Goal: Information Seeking & Learning: Learn about a topic

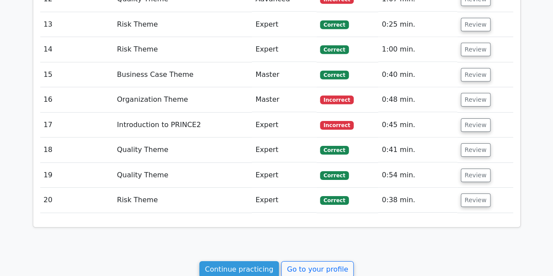
scroll to position [1436, 0]
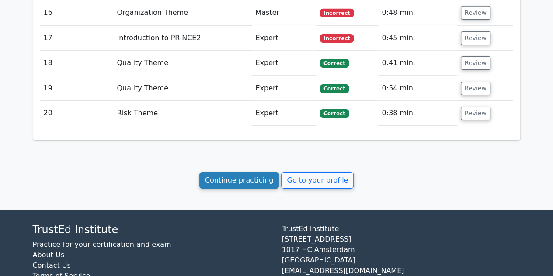
click at [237, 172] on link "Continue practicing" at bounding box center [239, 180] width 80 height 17
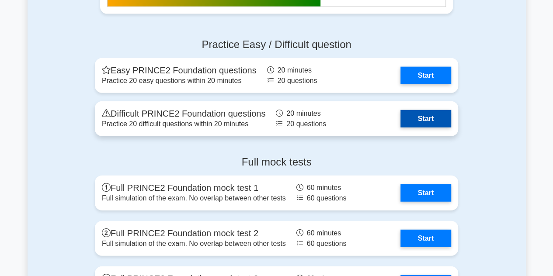
scroll to position [1013, 0]
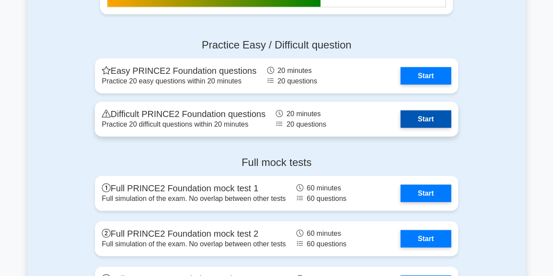
click at [416, 126] on link "Start" at bounding box center [425, 119] width 51 height 17
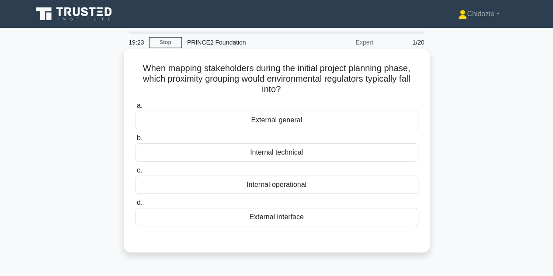
click at [261, 121] on div "External general" at bounding box center [276, 120] width 283 height 18
click at [135, 109] on input "a. External general" at bounding box center [135, 106] width 0 height 6
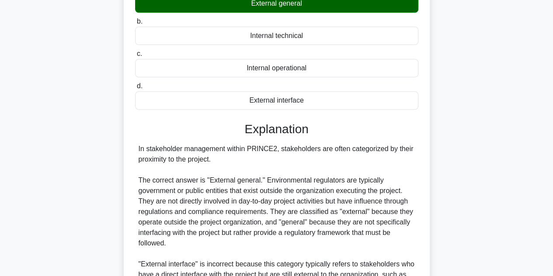
scroll to position [272, 0]
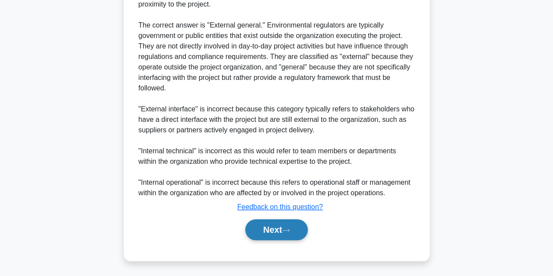
click at [267, 233] on button "Next" at bounding box center [276, 229] width 63 height 21
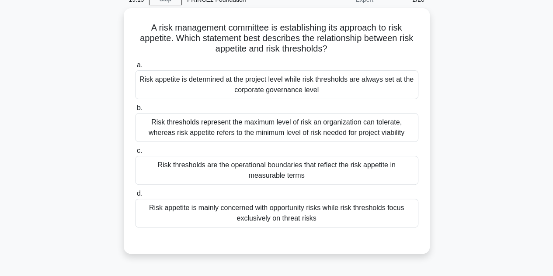
scroll to position [42, 0]
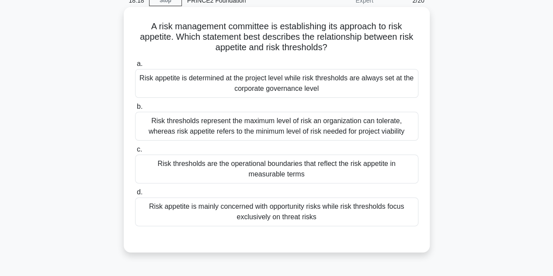
click at [299, 174] on div "Risk thresholds are the operational boundaries that reflect the risk appetite i…" at bounding box center [276, 169] width 283 height 29
click at [135, 153] on input "c. Risk thresholds are the operational boundaries that reflect the risk appetit…" at bounding box center [135, 150] width 0 height 6
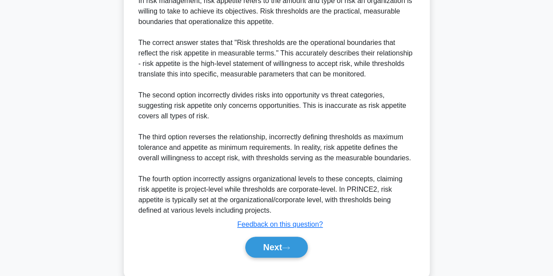
scroll to position [324, 0]
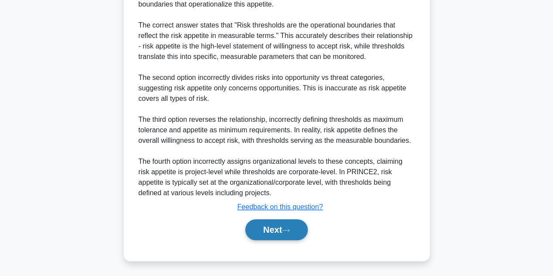
click at [277, 227] on button "Next" at bounding box center [276, 229] width 63 height 21
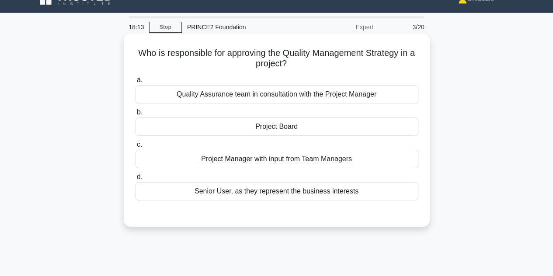
scroll to position [17, 0]
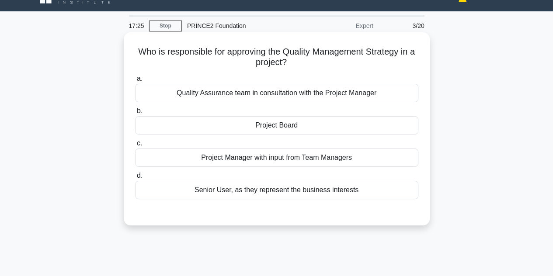
click at [276, 132] on div "Project Board" at bounding box center [276, 125] width 283 height 18
click at [135, 114] on input "b. Project Board" at bounding box center [135, 111] width 0 height 6
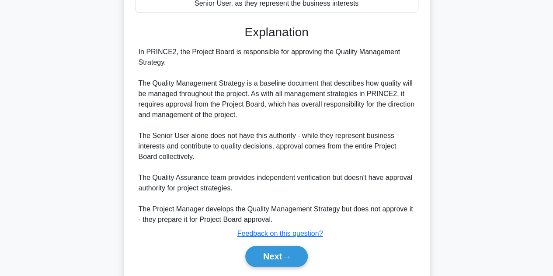
scroll to position [230, 0]
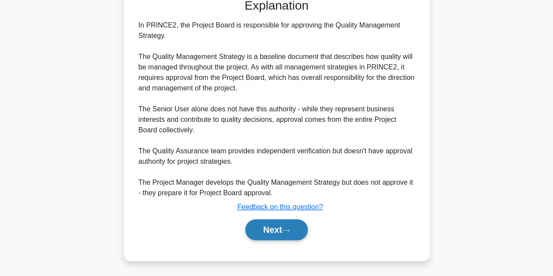
click at [274, 228] on button "Next" at bounding box center [276, 229] width 63 height 21
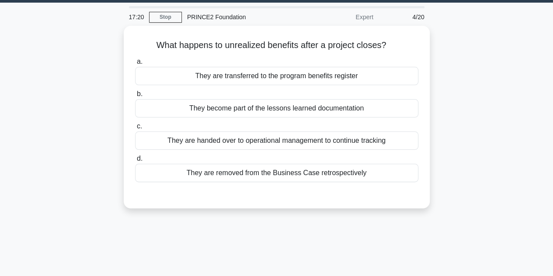
scroll to position [24, 0]
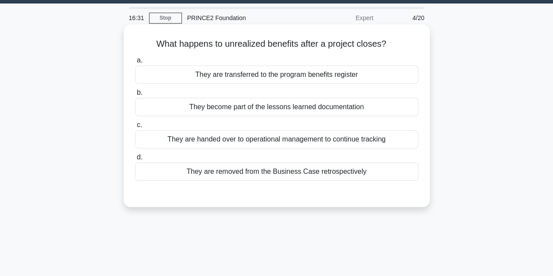
click at [249, 139] on div "They are handed over to operational management to continue tracking" at bounding box center [276, 139] width 283 height 18
click at [135, 128] on input "c. They are handed over to operational management to continue tracking" at bounding box center [135, 125] width 0 height 6
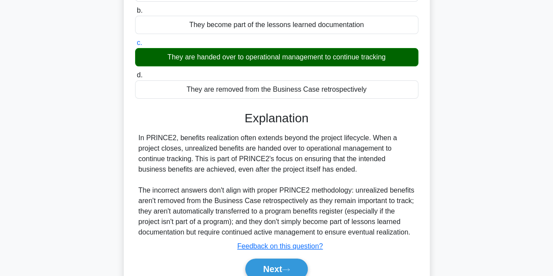
scroll to position [196, 0]
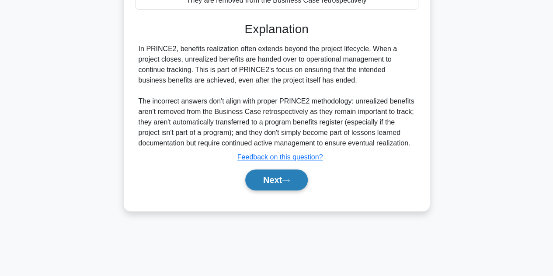
click at [269, 176] on button "Next" at bounding box center [276, 180] width 63 height 21
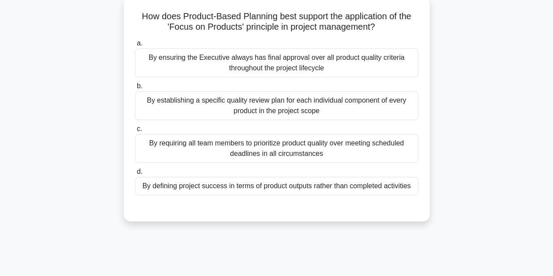
scroll to position [51, 0]
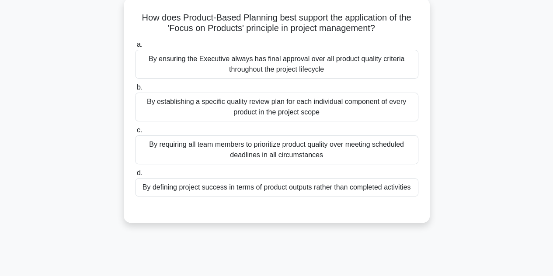
click at [259, 189] on div "By defining project success in terms of product outputs rather than completed a…" at bounding box center [276, 187] width 283 height 18
click at [135, 176] on input "d. By defining project success in terms of product outputs rather than complete…" at bounding box center [135, 173] width 0 height 6
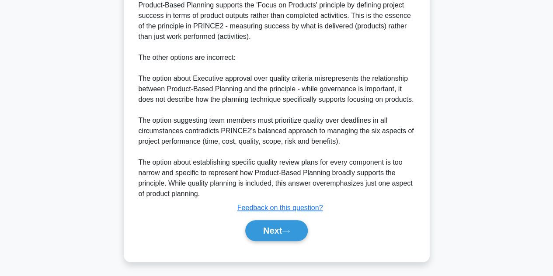
scroll to position [293, 0]
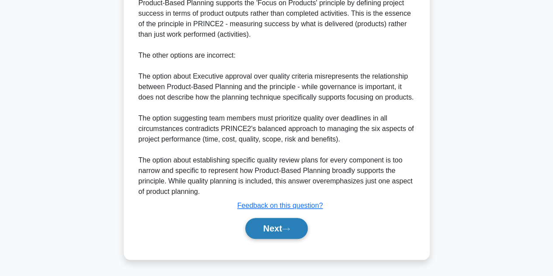
click at [264, 229] on button "Next" at bounding box center [276, 228] width 63 height 21
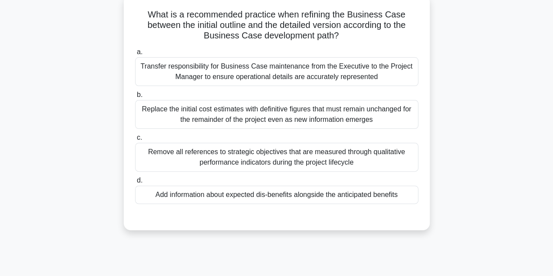
scroll to position [54, 0]
click at [268, 82] on div "Transfer responsibility for Business Case maintenance from the Executive to the…" at bounding box center [276, 71] width 283 height 29
click at [135, 55] on input "a. Transfer responsibility for Business Case maintenance from the Executive to …" at bounding box center [135, 52] width 0 height 6
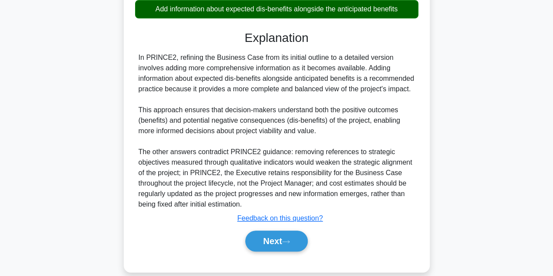
scroll to position [240, 0]
click at [275, 252] on button "Next" at bounding box center [276, 241] width 63 height 21
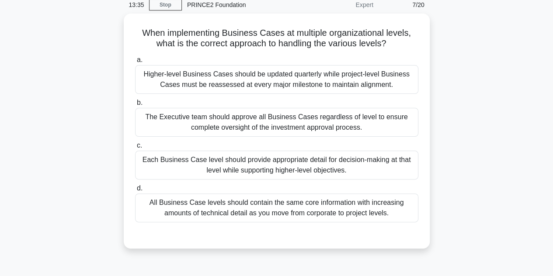
scroll to position [38, 0]
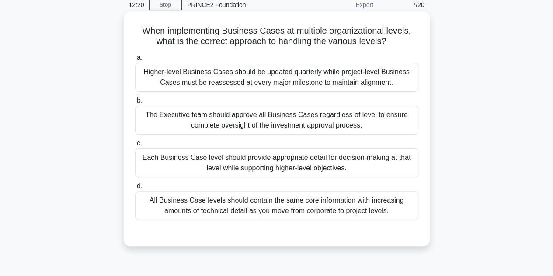
click at [269, 167] on div "Each Business Case level should provide appropriate detail for decision-making …" at bounding box center [276, 163] width 283 height 29
click at [135, 146] on input "c. Each Business Case level should provide appropriate detail for decision-maki…" at bounding box center [135, 144] width 0 height 6
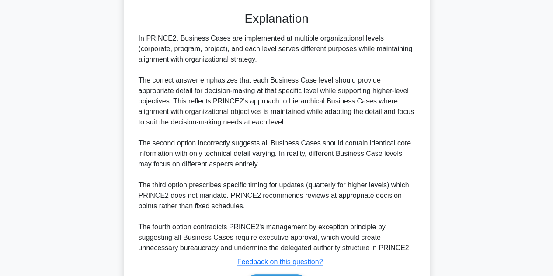
scroll to position [314, 0]
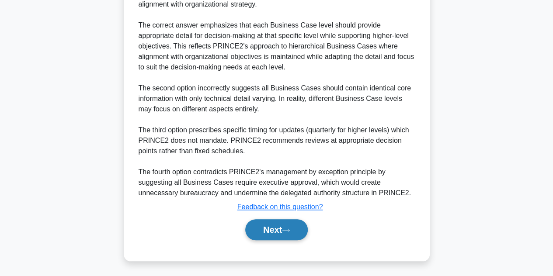
click at [266, 223] on button "Next" at bounding box center [276, 229] width 63 height 21
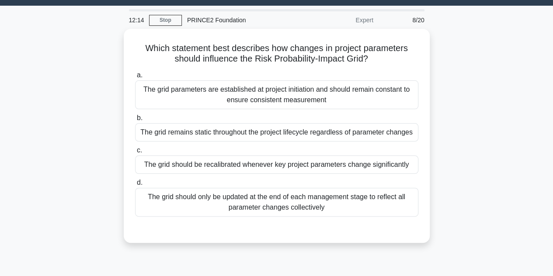
scroll to position [23, 0]
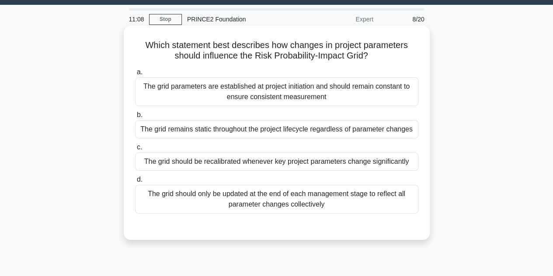
click at [233, 160] on div "The grid should be recalibrated whenever key project parameters change signific…" at bounding box center [276, 162] width 283 height 18
click at [135, 150] on input "c. The grid should be recalibrated whenever key project parameters change signi…" at bounding box center [135, 148] width 0 height 6
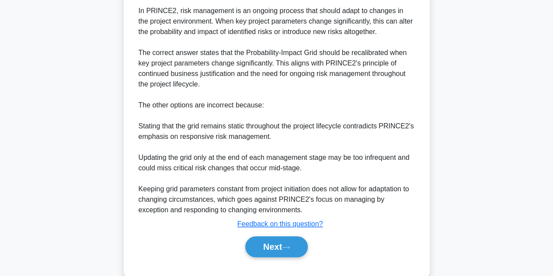
scroll to position [266, 0]
click at [273, 251] on button "Next" at bounding box center [276, 246] width 63 height 21
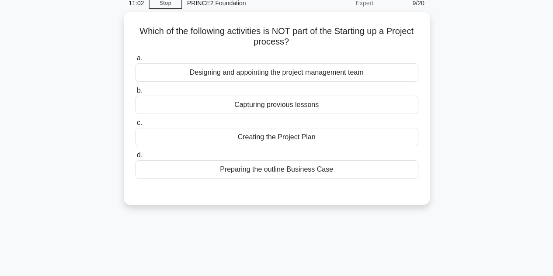
scroll to position [37, 0]
click at [256, 79] on div "Designing and appointing the project management team" at bounding box center [276, 73] width 283 height 18
click at [135, 62] on input "a. Designing and appointing the project management team" at bounding box center [135, 59] width 0 height 6
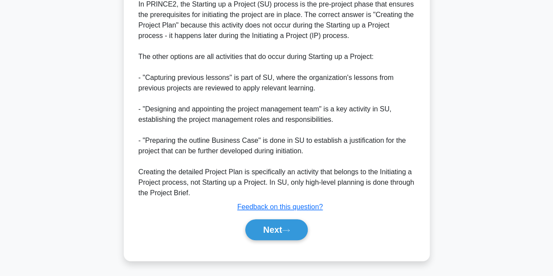
scroll to position [252, 0]
click at [282, 235] on button "Next" at bounding box center [276, 229] width 63 height 21
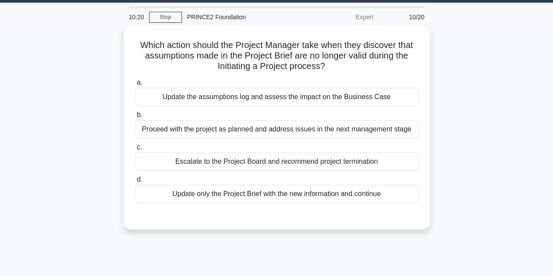
scroll to position [31, 0]
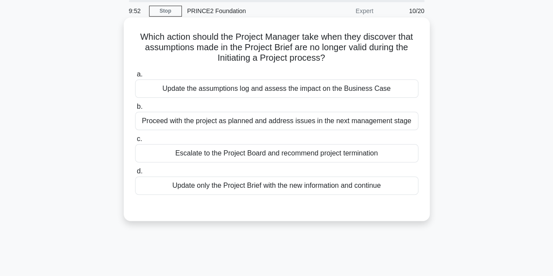
click at [254, 88] on div "Update the assumptions log and assess the impact on the Business Case" at bounding box center [276, 89] width 283 height 18
click at [135, 77] on input "a. Update the assumptions log and assess the impact on the Business Case" at bounding box center [135, 75] width 0 height 6
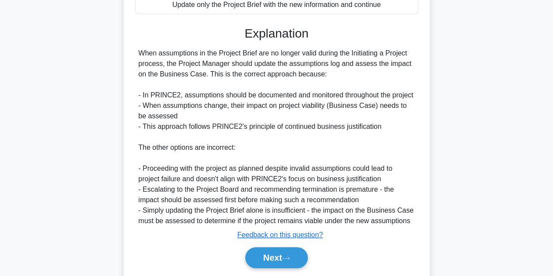
scroll to position [240, 0]
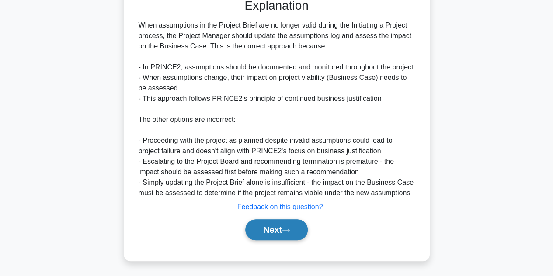
click at [271, 229] on button "Next" at bounding box center [276, 229] width 63 height 21
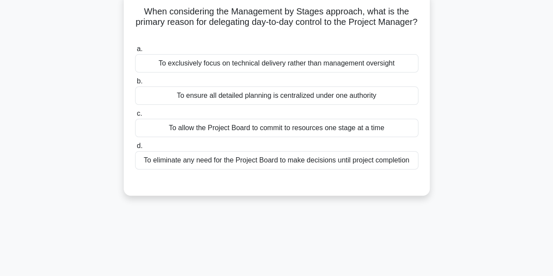
scroll to position [46, 0]
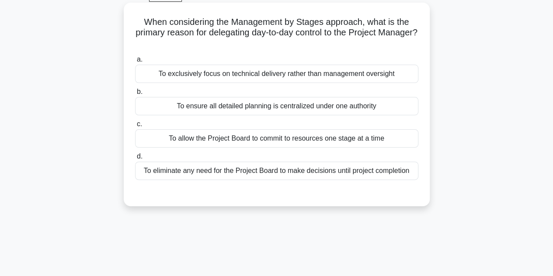
click at [274, 145] on div "To allow the Project Board to commit to resources one stage at a time" at bounding box center [276, 138] width 283 height 18
click at [135, 127] on input "c. To allow the Project Board to commit to resources one stage at a time" at bounding box center [135, 125] width 0 height 6
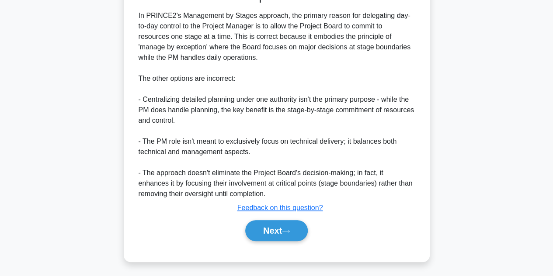
scroll to position [251, 0]
click at [278, 228] on button "Next" at bounding box center [276, 229] width 63 height 21
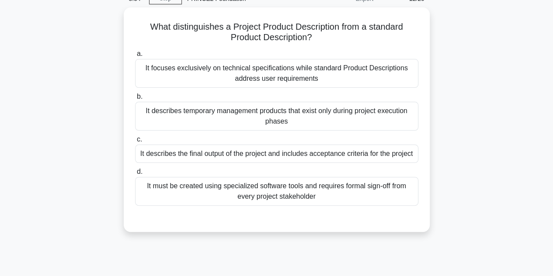
scroll to position [43, 0]
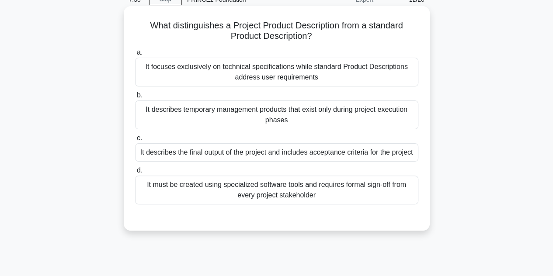
click at [291, 158] on div "It describes the final output of the project and includes acceptance criteria f…" at bounding box center [276, 152] width 283 height 18
click at [135, 141] on input "c. It describes the final output of the project and includes acceptance criteri…" at bounding box center [135, 139] width 0 height 6
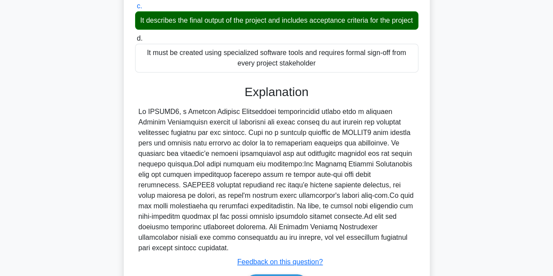
scroll to position [230, 0]
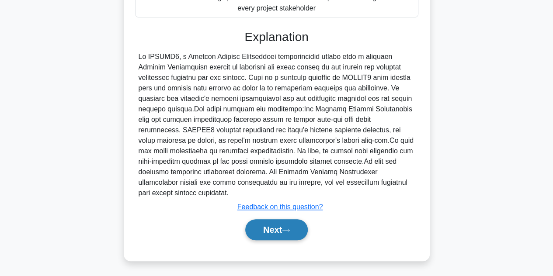
click at [269, 233] on button "Next" at bounding box center [276, 229] width 63 height 21
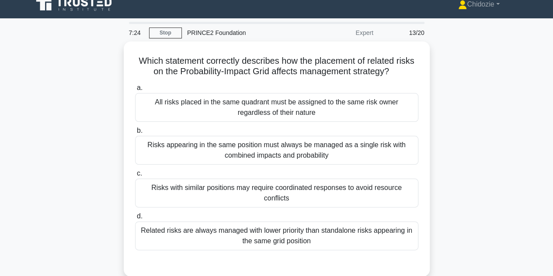
scroll to position [9, 0]
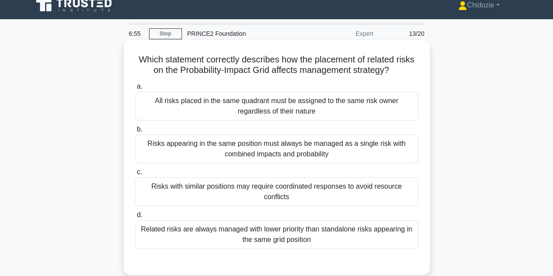
click at [262, 191] on div "Risks with similar positions may require coordinated responses to avoid resourc…" at bounding box center [276, 191] width 283 height 29
click at [135, 175] on input "c. Risks with similar positions may require coordinated responses to avoid reso…" at bounding box center [135, 173] width 0 height 6
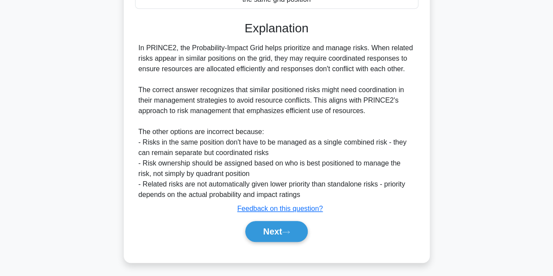
scroll to position [251, 0]
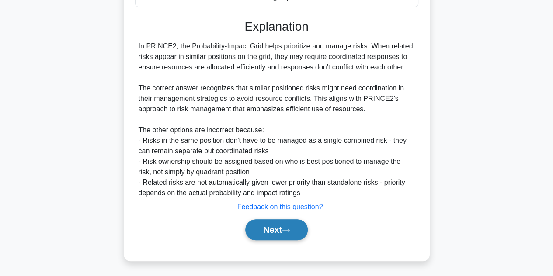
click at [263, 223] on button "Next" at bounding box center [276, 229] width 63 height 21
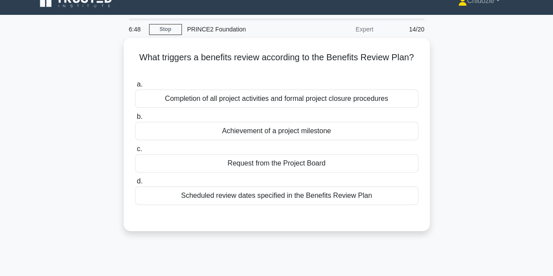
scroll to position [13, 0]
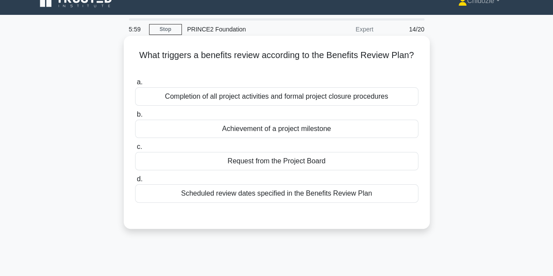
click at [282, 98] on div "Completion of all project activities and formal project closure procedures" at bounding box center [276, 96] width 283 height 18
click at [135, 85] on input "a. Completion of all project activities and formal project closure procedures" at bounding box center [135, 83] width 0 height 6
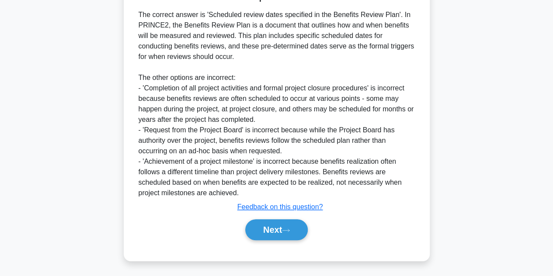
scroll to position [242, 0]
click at [276, 229] on button "Next" at bounding box center [276, 229] width 63 height 21
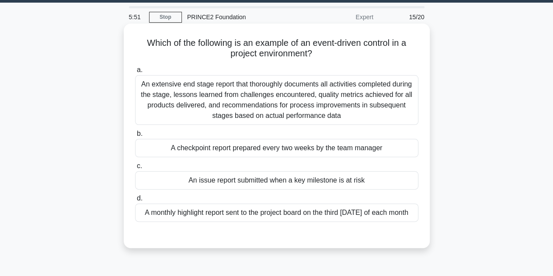
scroll to position [23, 0]
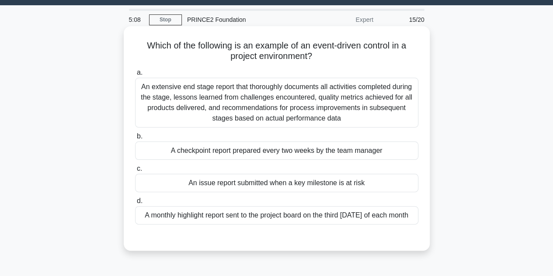
click at [216, 182] on div "An issue report submitted when a key milestone is at risk" at bounding box center [276, 183] width 283 height 18
click at [135, 172] on input "c. An issue report submitted when a key milestone is at risk" at bounding box center [135, 169] width 0 height 6
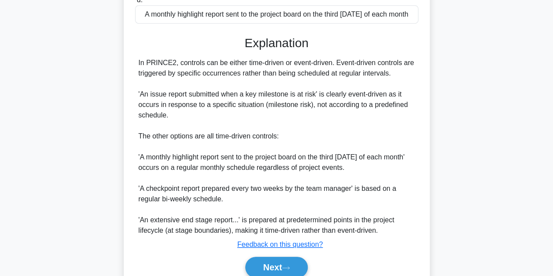
scroll to position [261, 0]
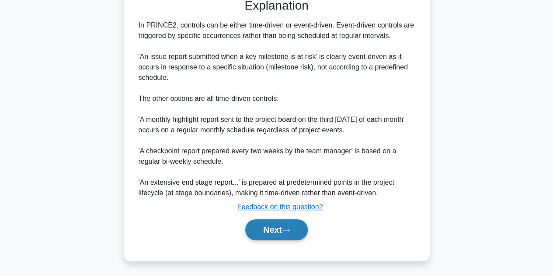
click at [250, 229] on button "Next" at bounding box center [276, 229] width 63 height 21
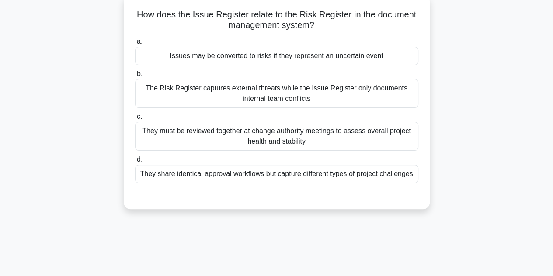
scroll to position [54, 0]
click at [275, 62] on div "Issues may be converted to risks if they represent an uncertain event" at bounding box center [276, 55] width 283 height 18
click at [135, 44] on input "a. Issues may be converted to risks if they represent an uncertain event" at bounding box center [135, 41] width 0 height 6
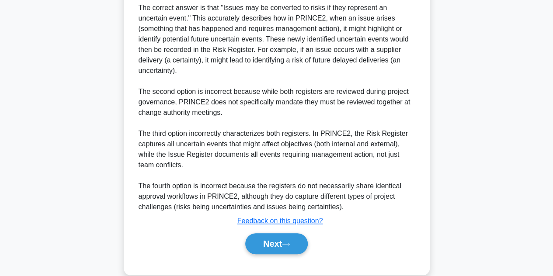
scroll to position [303, 0]
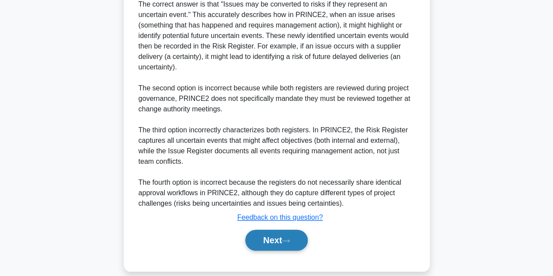
click at [278, 230] on button "Next" at bounding box center [276, 240] width 63 height 21
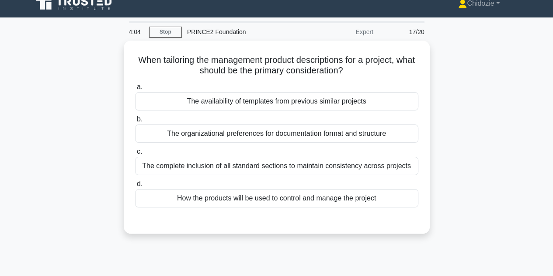
scroll to position [7, 0]
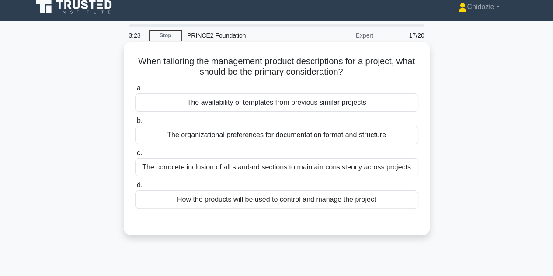
click at [308, 201] on div "How the products will be used to control and manage the project" at bounding box center [276, 200] width 283 height 18
click at [135, 188] on input "d. How the products will be used to control and manage the project" at bounding box center [135, 186] width 0 height 6
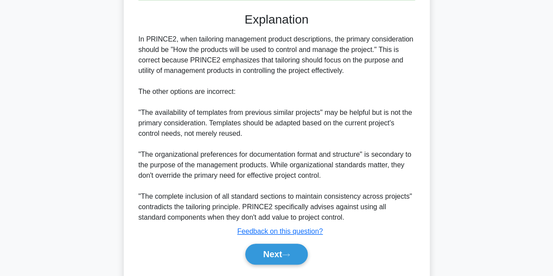
scroll to position [217, 0]
click at [275, 257] on button "Next" at bounding box center [276, 253] width 63 height 21
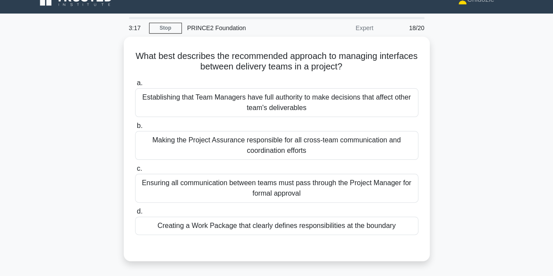
scroll to position [14, 0]
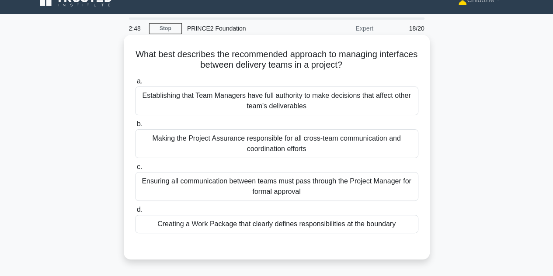
click at [259, 225] on div "Creating a Work Package that clearly defines responsibilities at the boundary" at bounding box center [276, 224] width 283 height 18
click at [135, 213] on input "d. Creating a Work Package that clearly defines responsibilities at the boundary" at bounding box center [135, 210] width 0 height 6
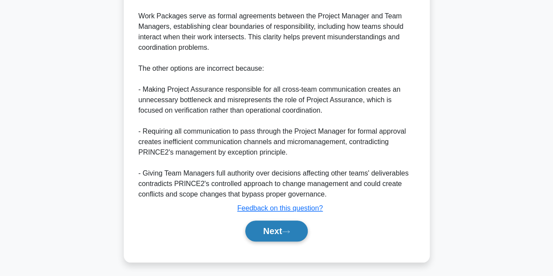
scroll to position [302, 0]
click at [262, 231] on button "Next" at bounding box center [276, 230] width 63 height 21
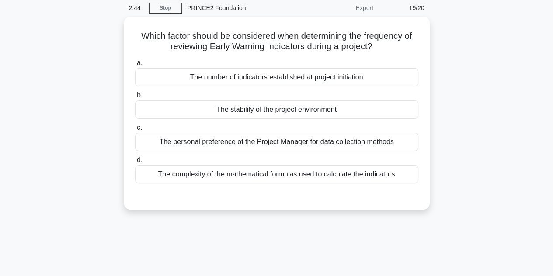
scroll to position [30, 0]
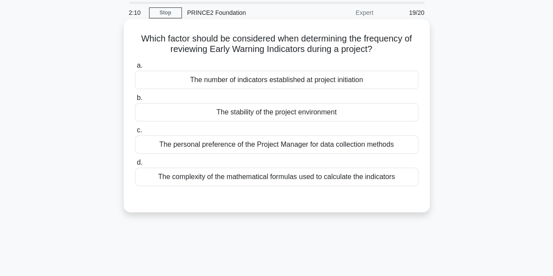
click at [243, 113] on div "The stability of the project environment" at bounding box center [276, 112] width 283 height 18
click at [135, 101] on input "b. The stability of the project environment" at bounding box center [135, 98] width 0 height 6
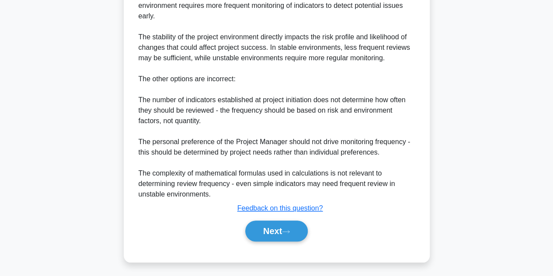
scroll to position [272, 0]
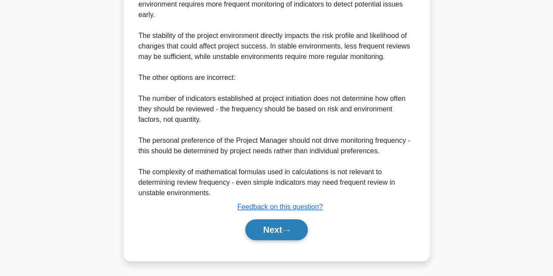
click at [257, 225] on button "Next" at bounding box center [276, 229] width 63 height 21
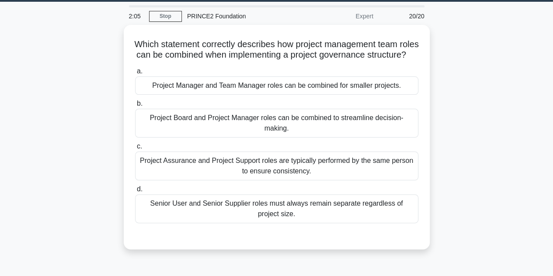
scroll to position [24, 0]
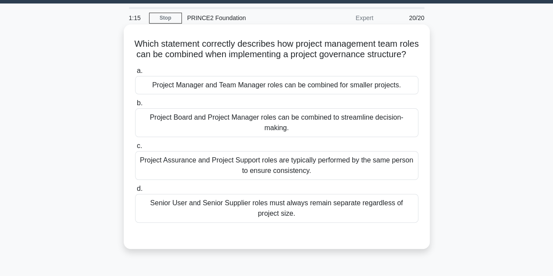
click at [222, 219] on div "Senior User and Senior Supplier roles must always remain separate regardless of…" at bounding box center [276, 208] width 283 height 29
click at [135, 192] on input "d. Senior User and Senior Supplier roles must always remain separate regardless…" at bounding box center [135, 189] width 0 height 6
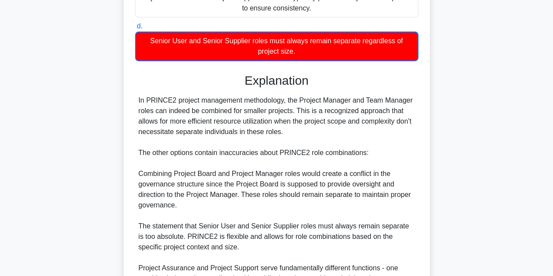
scroll to position [305, 0]
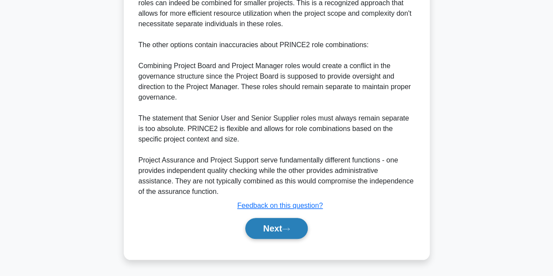
click at [246, 230] on button "Next" at bounding box center [276, 228] width 63 height 21
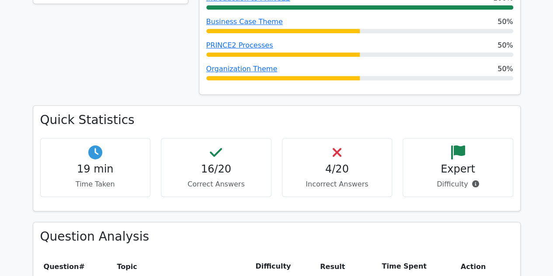
scroll to position [261, 0]
